Goal: Navigation & Orientation: Find specific page/section

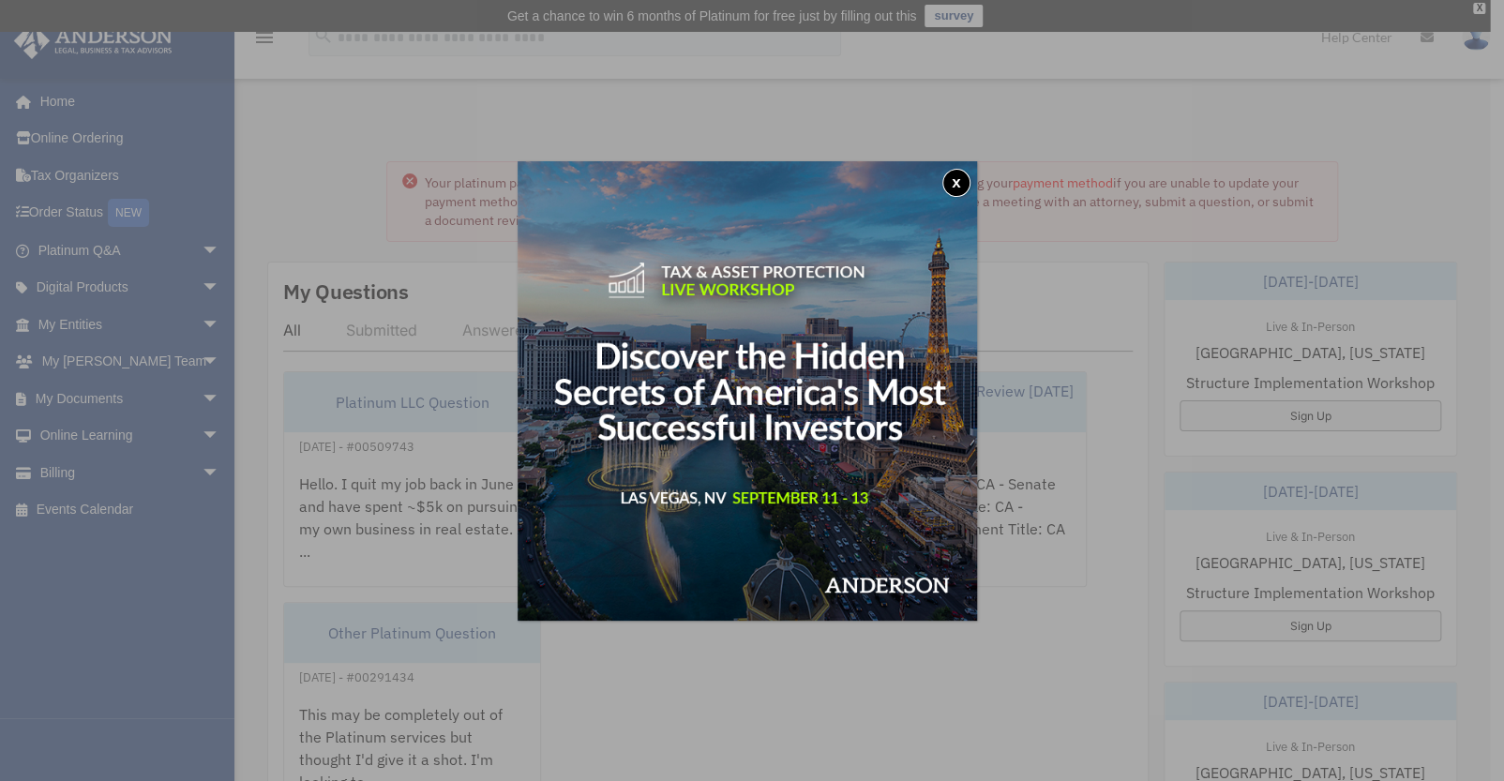
click at [958, 185] on button "x" at bounding box center [956, 183] width 28 height 28
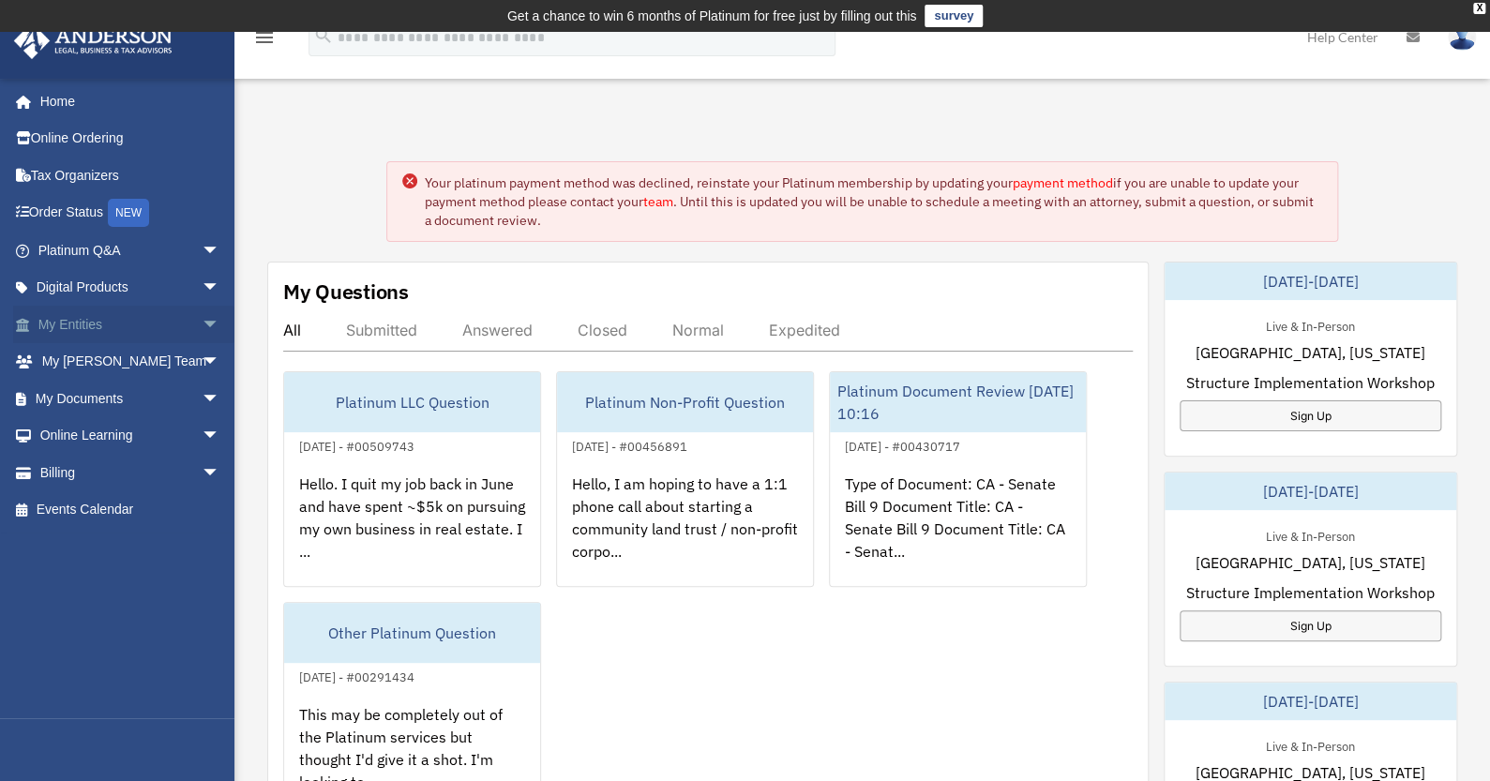
click at [202, 330] on span "arrow_drop_down" at bounding box center [221, 325] width 38 height 38
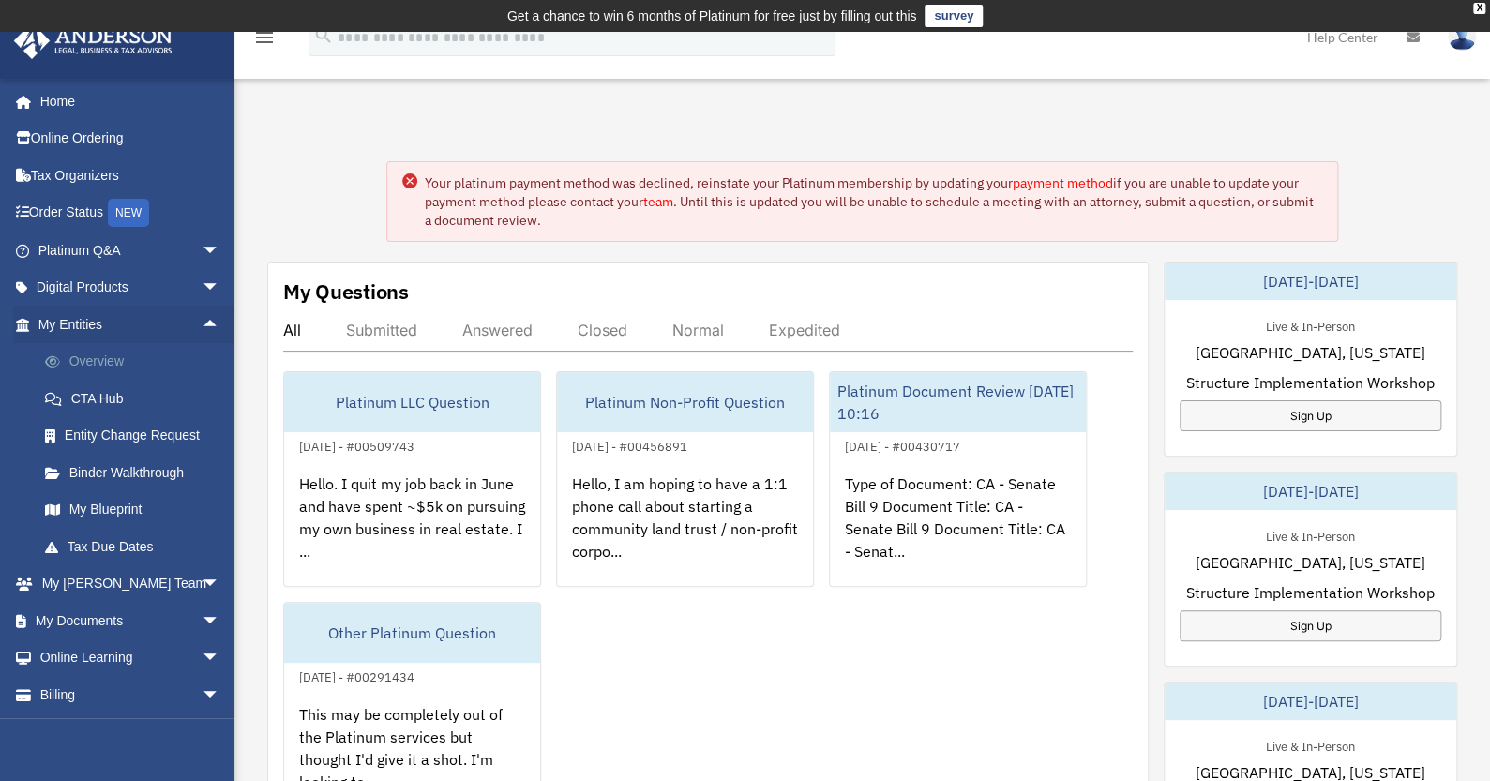
click at [145, 365] on link "Overview" at bounding box center [137, 362] width 222 height 38
click at [88, 355] on link "Overview" at bounding box center [137, 362] width 222 height 38
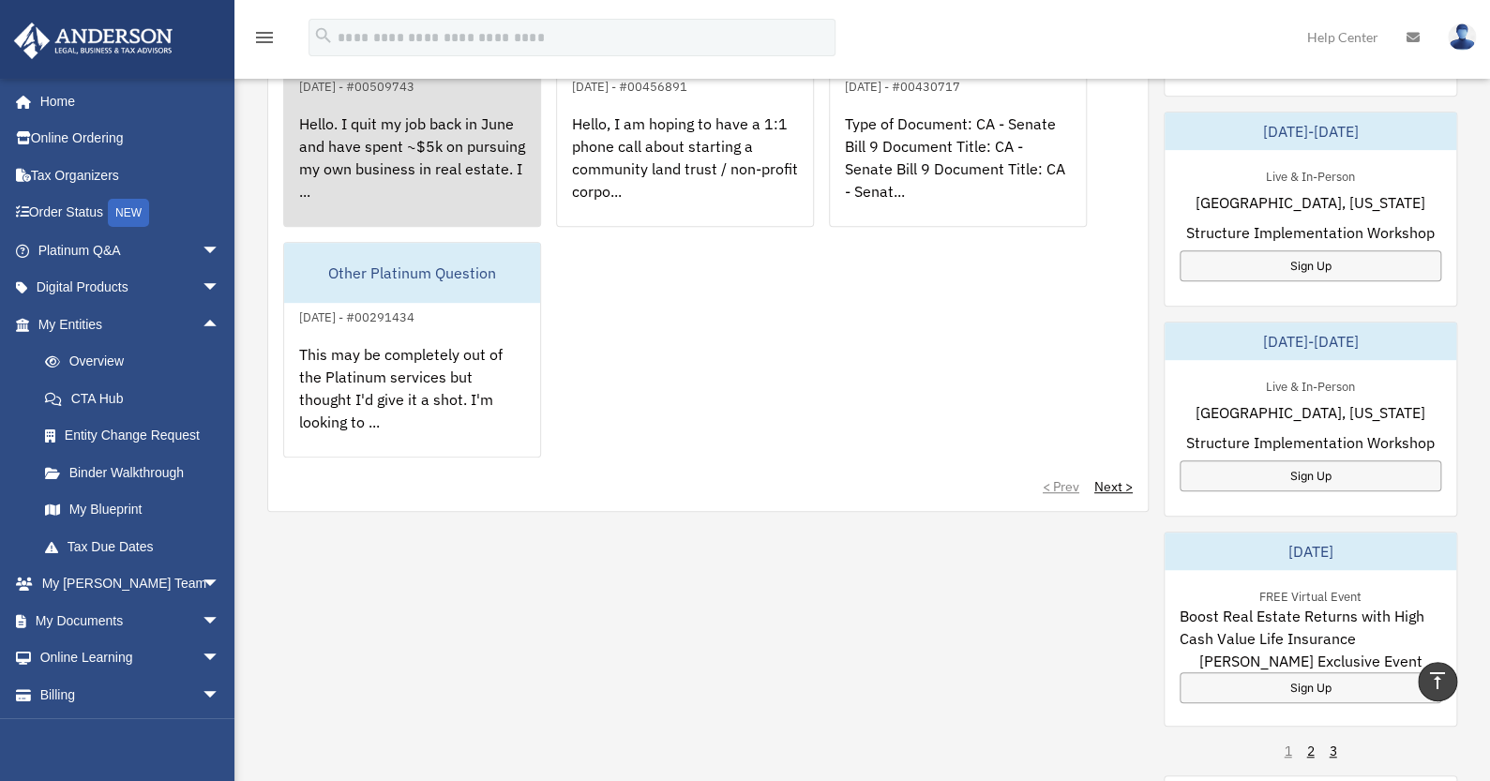
scroll to position [94, 0]
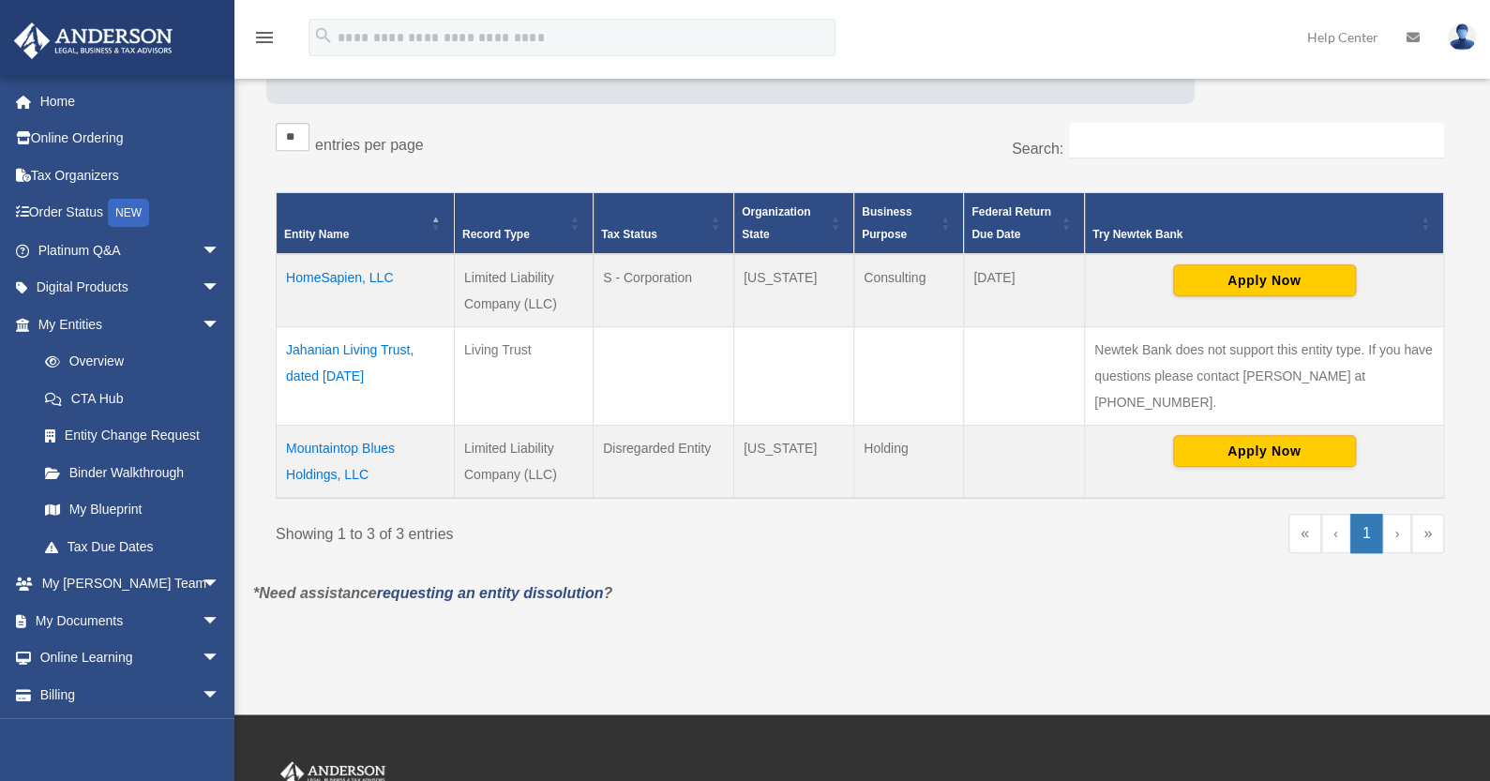
scroll to position [312, 0]
